Goal: Task Accomplishment & Management: Manage account settings

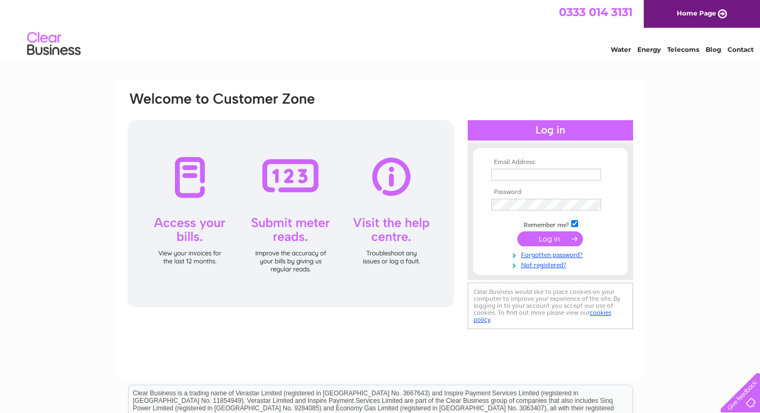
type input "simpson.bros.ltd@gmail.com"
click at [557, 245] on input "submit" at bounding box center [551, 238] width 66 height 15
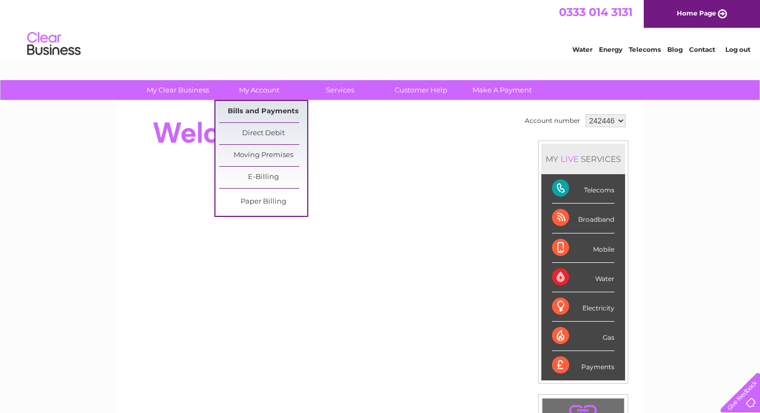
click at [257, 109] on link "Bills and Payments" at bounding box center [263, 111] width 88 height 21
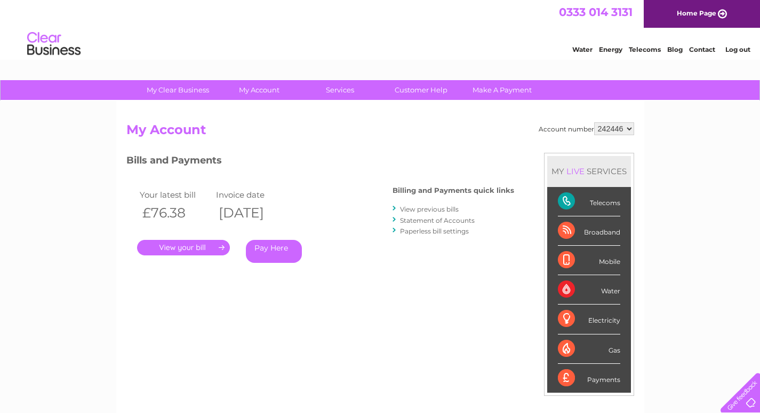
click at [175, 243] on link "." at bounding box center [183, 247] width 93 height 15
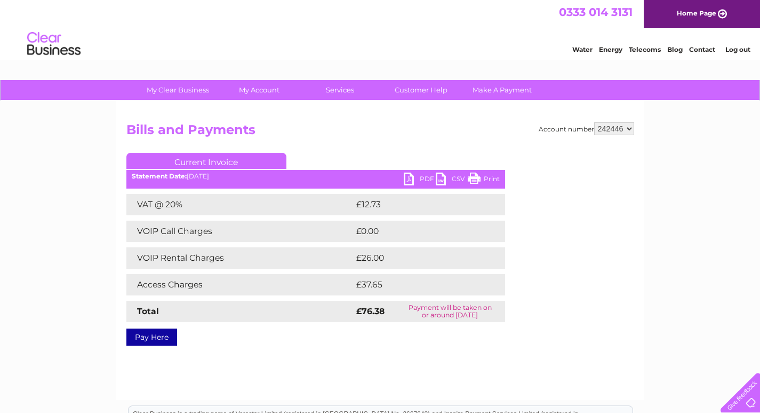
click at [414, 181] on link "PDF" at bounding box center [420, 179] width 32 height 15
